Goal: Information Seeking & Learning: Understand process/instructions

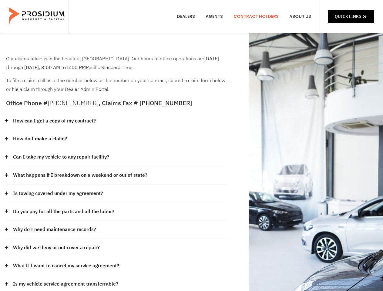
click at [191, 146] on div "How do I make a claim?" at bounding box center [116, 139] width 220 height 18
click at [116, 121] on div "How can I get a copy of my contract?" at bounding box center [116, 121] width 220 height 18
click at [54, 121] on link "How can I get a copy of my contract?" at bounding box center [54, 121] width 83 height 9
click at [116, 139] on div "How do I make a claim?" at bounding box center [116, 139] width 220 height 18
click at [40, 139] on link "How do I make a claim?" at bounding box center [40, 139] width 54 height 9
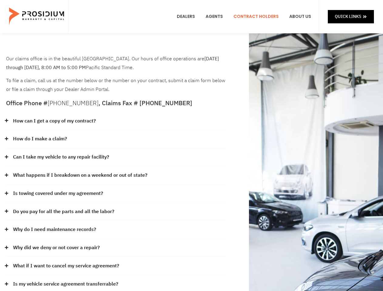
click at [116, 157] on div "Can I take my vehicle to any repair facility?" at bounding box center [116, 157] width 220 height 18
click at [61, 157] on link "Can I take my vehicle to any repair facility?" at bounding box center [61, 157] width 96 height 9
click at [116, 176] on link "What happens if I breakdown on a weekend or out of state?" at bounding box center [80, 175] width 134 height 9
click at [79, 175] on link "What happens if I breakdown on a weekend or out of state?" at bounding box center [80, 175] width 134 height 9
click at [116, 194] on div "Is towing covered under my agreement?" at bounding box center [116, 194] width 220 height 18
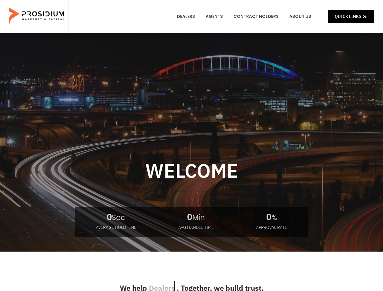
click at [191, 146] on div at bounding box center [191, 181] width 383 height 218
